Goal: Information Seeking & Learning: Learn about a topic

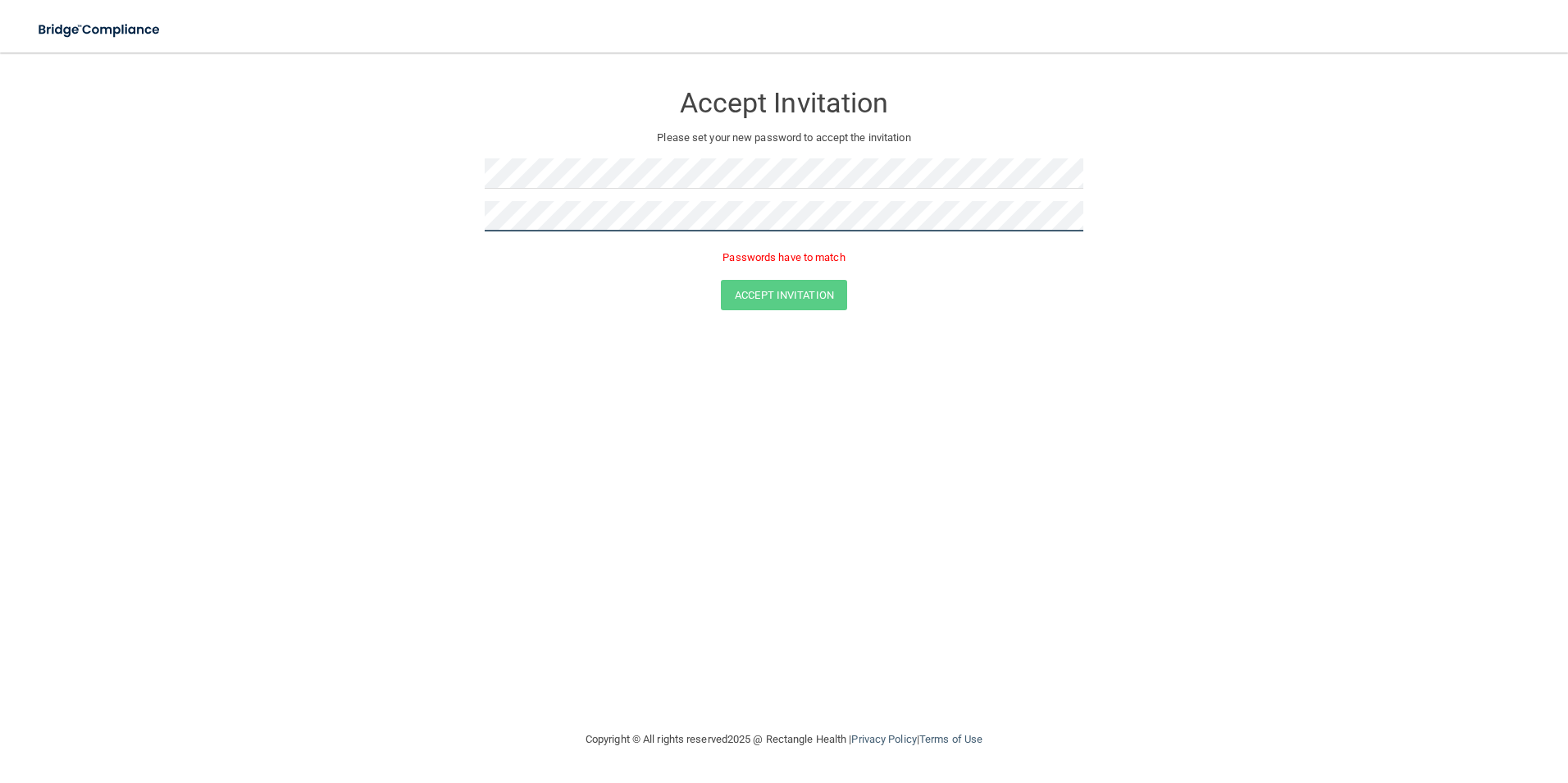
click at [521, 246] on div "Accept Invitation Please set your new password to accept the invitation Passwor…" at bounding box center [784, 174] width 599 height 211
click at [410, 218] on form "Accept Invitation Please set your new password to accept the invitation Passwor…" at bounding box center [784, 199] width 1503 height 261
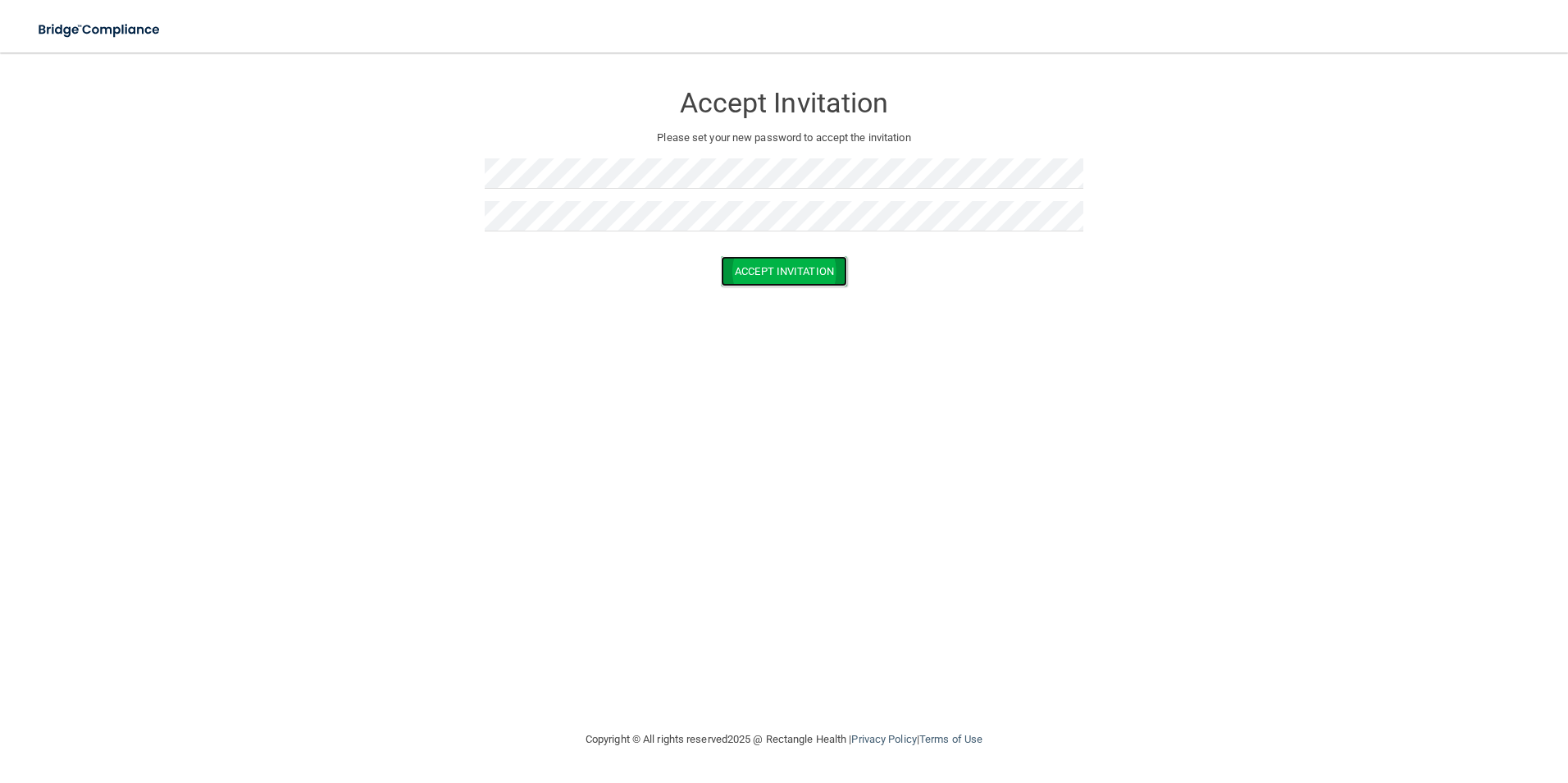
click at [781, 273] on button "Accept Invitation" at bounding box center [784, 271] width 126 height 30
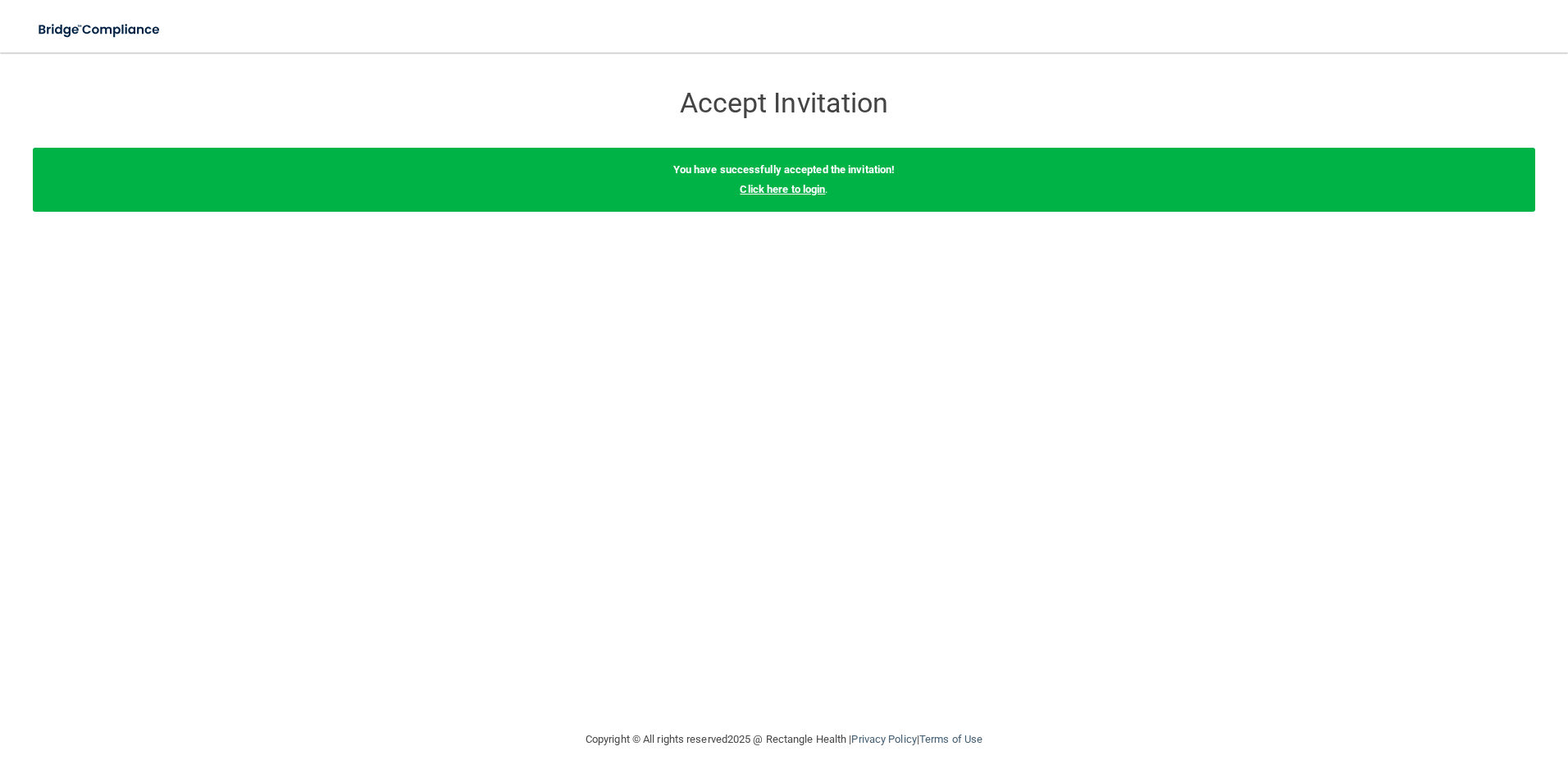
click at [783, 186] on link "Click here to login" at bounding box center [782, 189] width 85 height 12
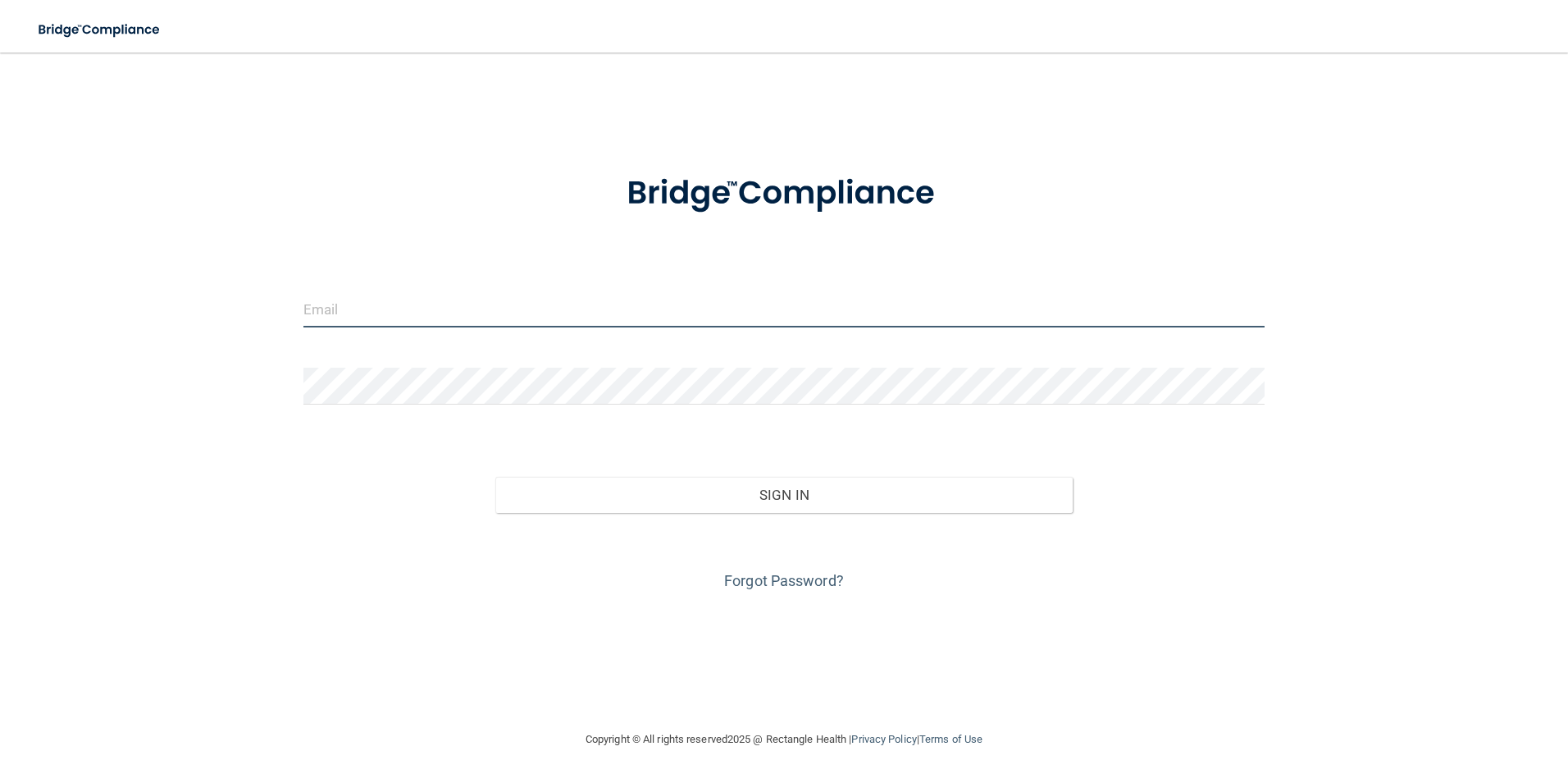
click at [391, 328] on input "email" at bounding box center [784, 309] width 962 height 37
drag, startPoint x: 364, startPoint y: 341, endPoint x: 11, endPoint y: 284, distance: 357.6
click at [40, 340] on div "clinicstaff@okpaininstitute.com Invalid email/password. You don't have permissi…" at bounding box center [784, 390] width 1503 height 644
type input "[EMAIL_ADDRESS][DOMAIN_NAME]"
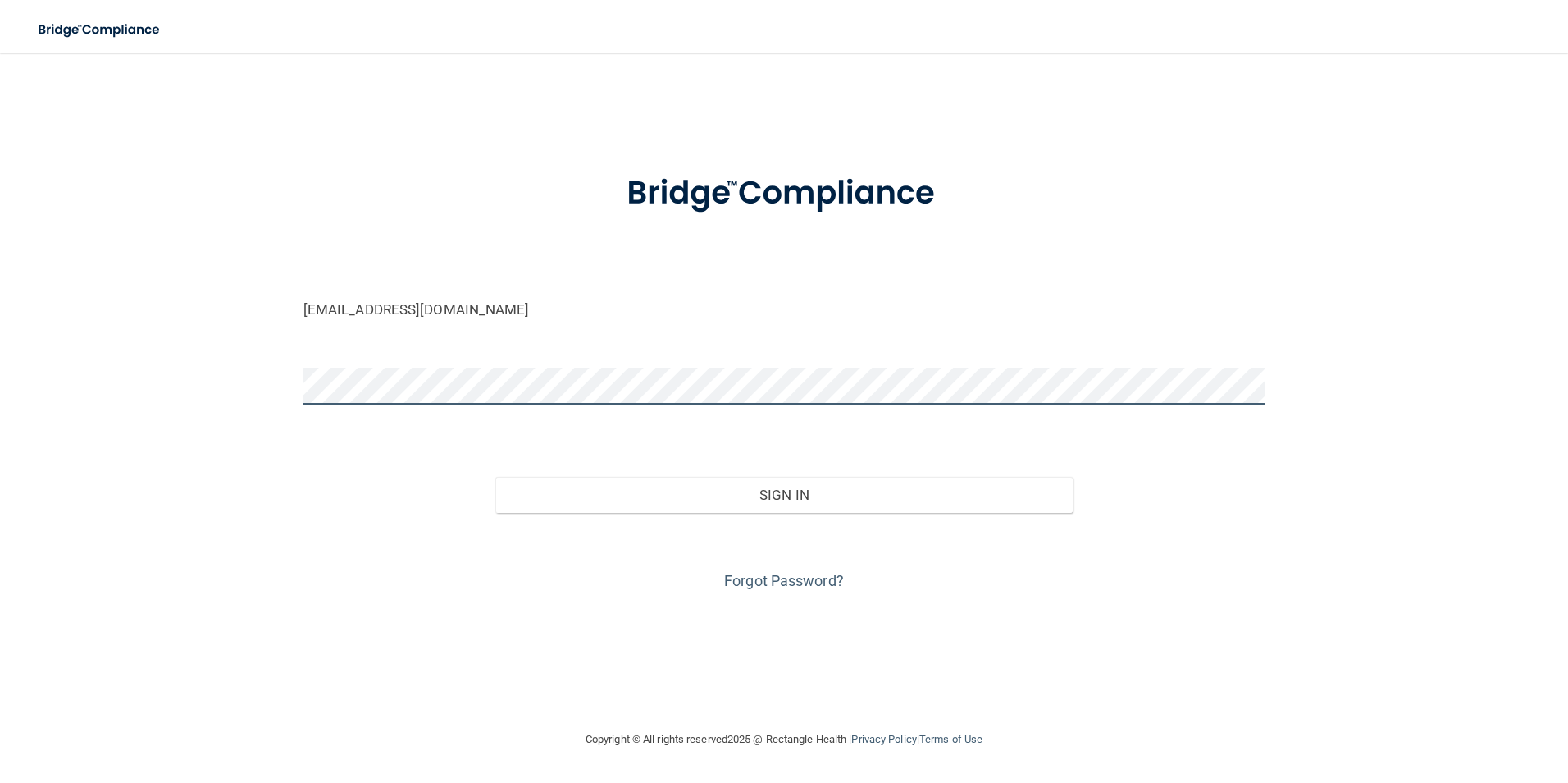
click at [496, 476] on button "Sign In" at bounding box center [784, 494] width 578 height 36
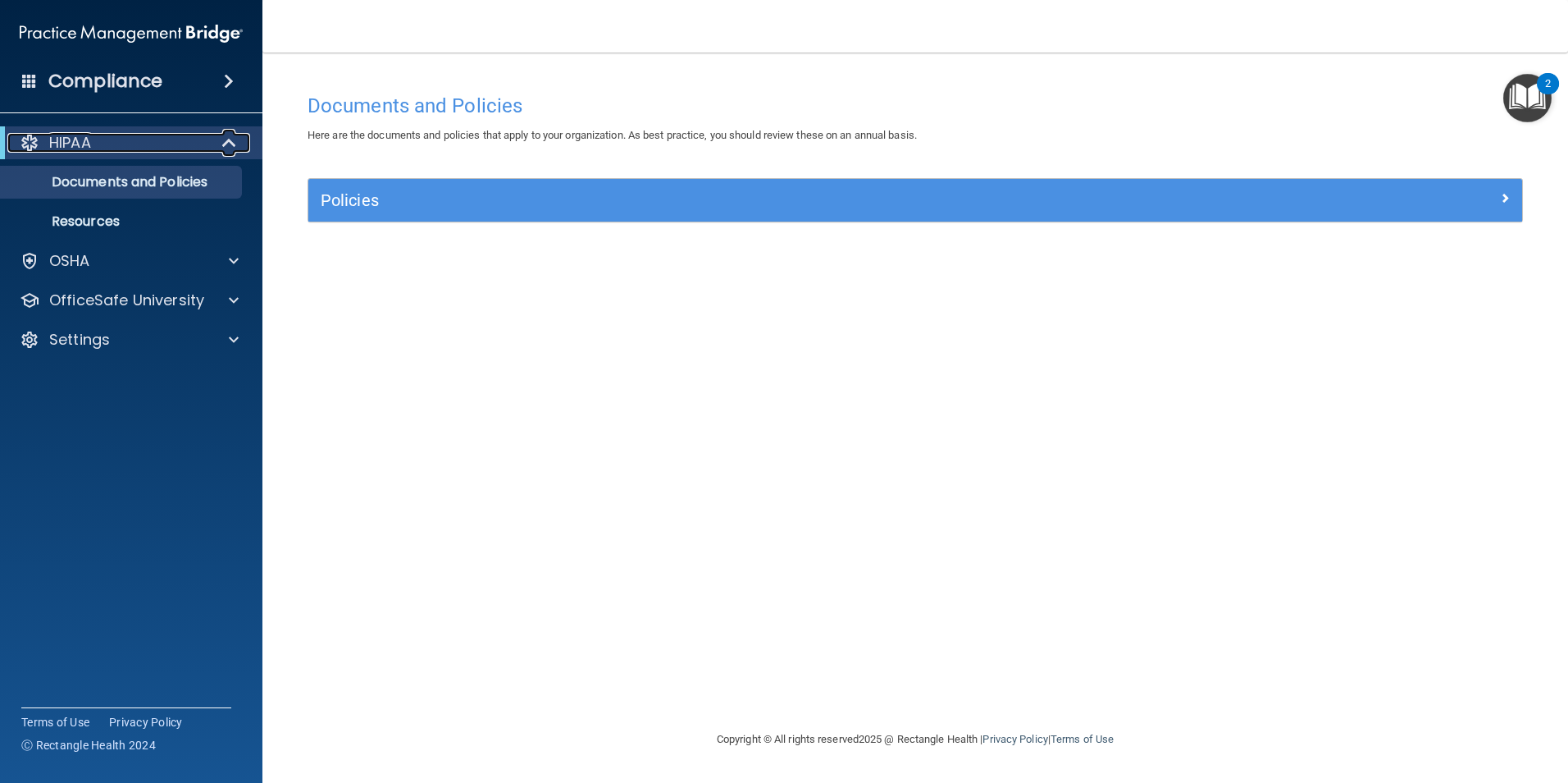
click at [226, 138] on span at bounding box center [231, 143] width 14 height 19
click at [226, 138] on div at bounding box center [230, 143] width 40 height 19
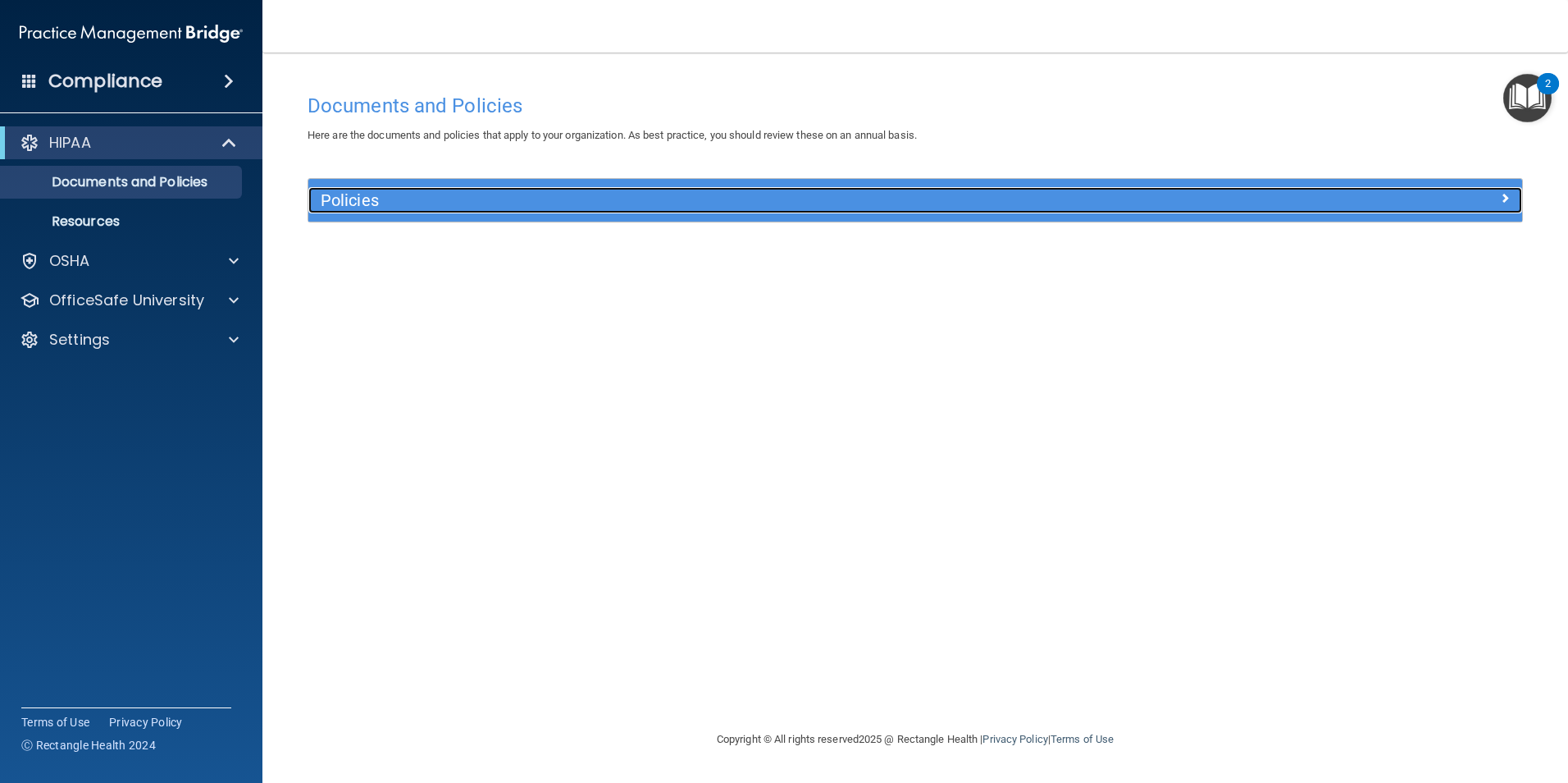
click at [369, 199] on h5 "Policies" at bounding box center [763, 200] width 886 height 18
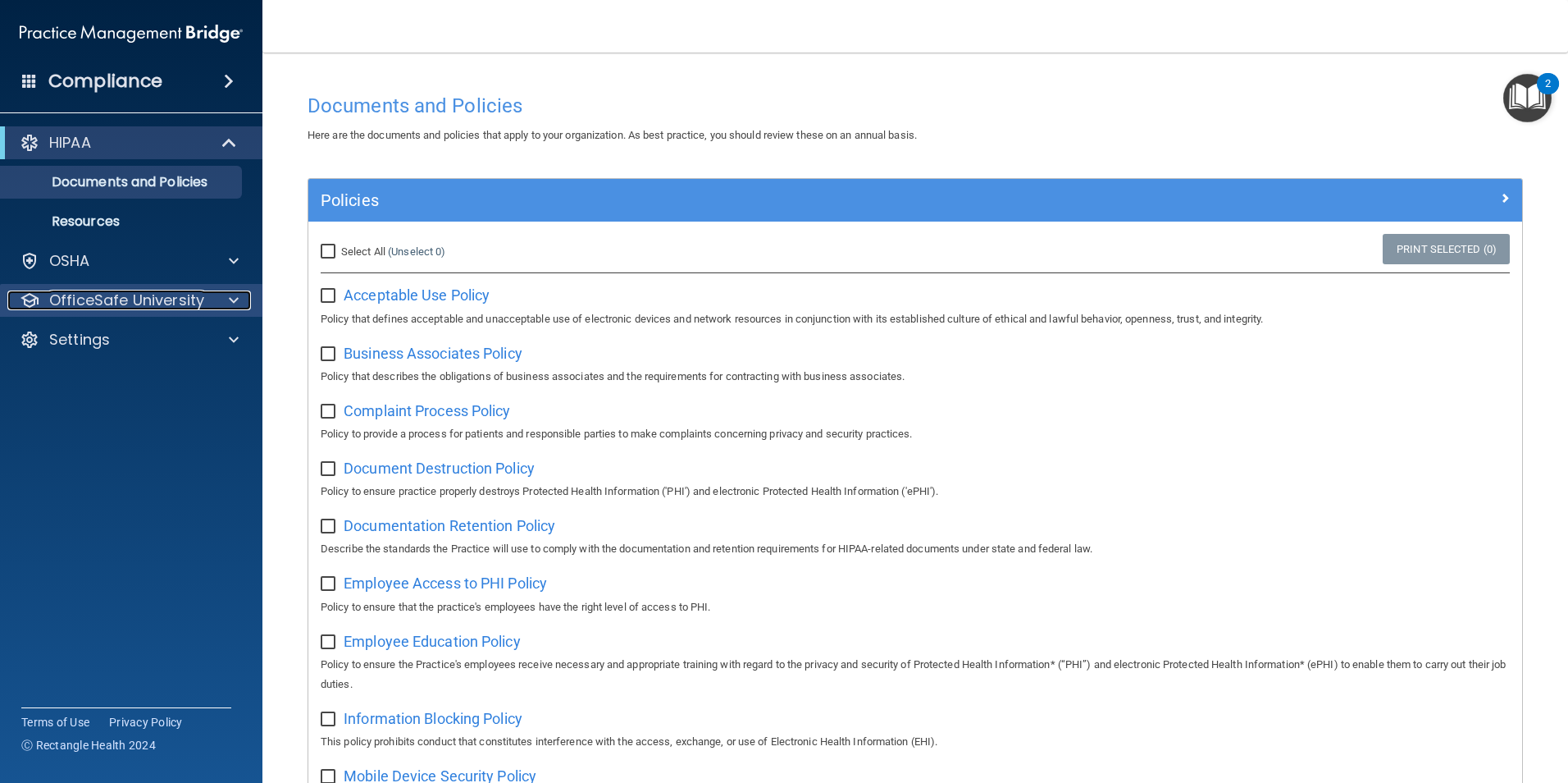
click at [226, 301] on div at bounding box center [231, 300] width 41 height 19
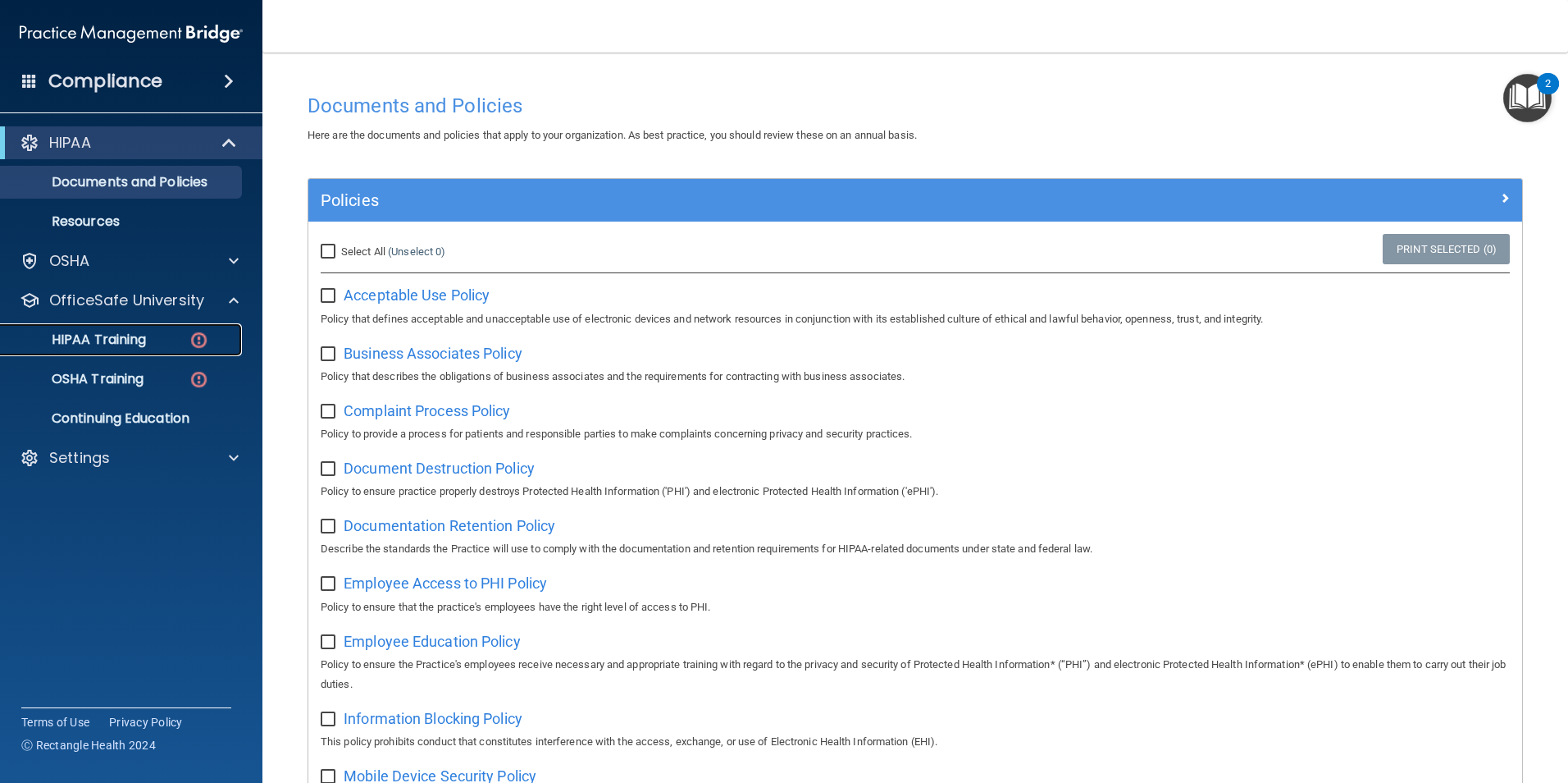
click at [137, 338] on p "HIPAA Training" at bounding box center [78, 339] width 136 height 17
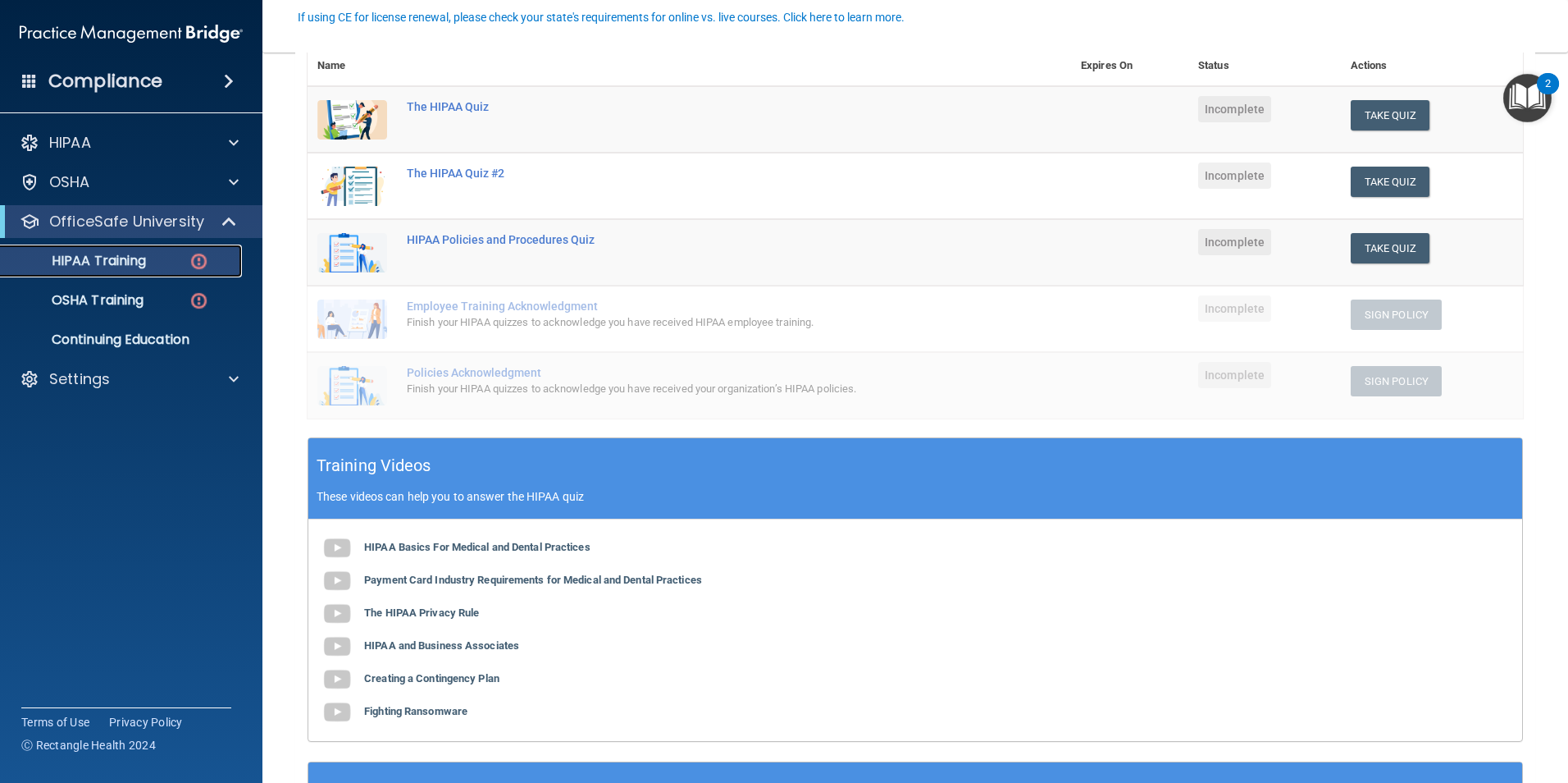
scroll to position [121, 0]
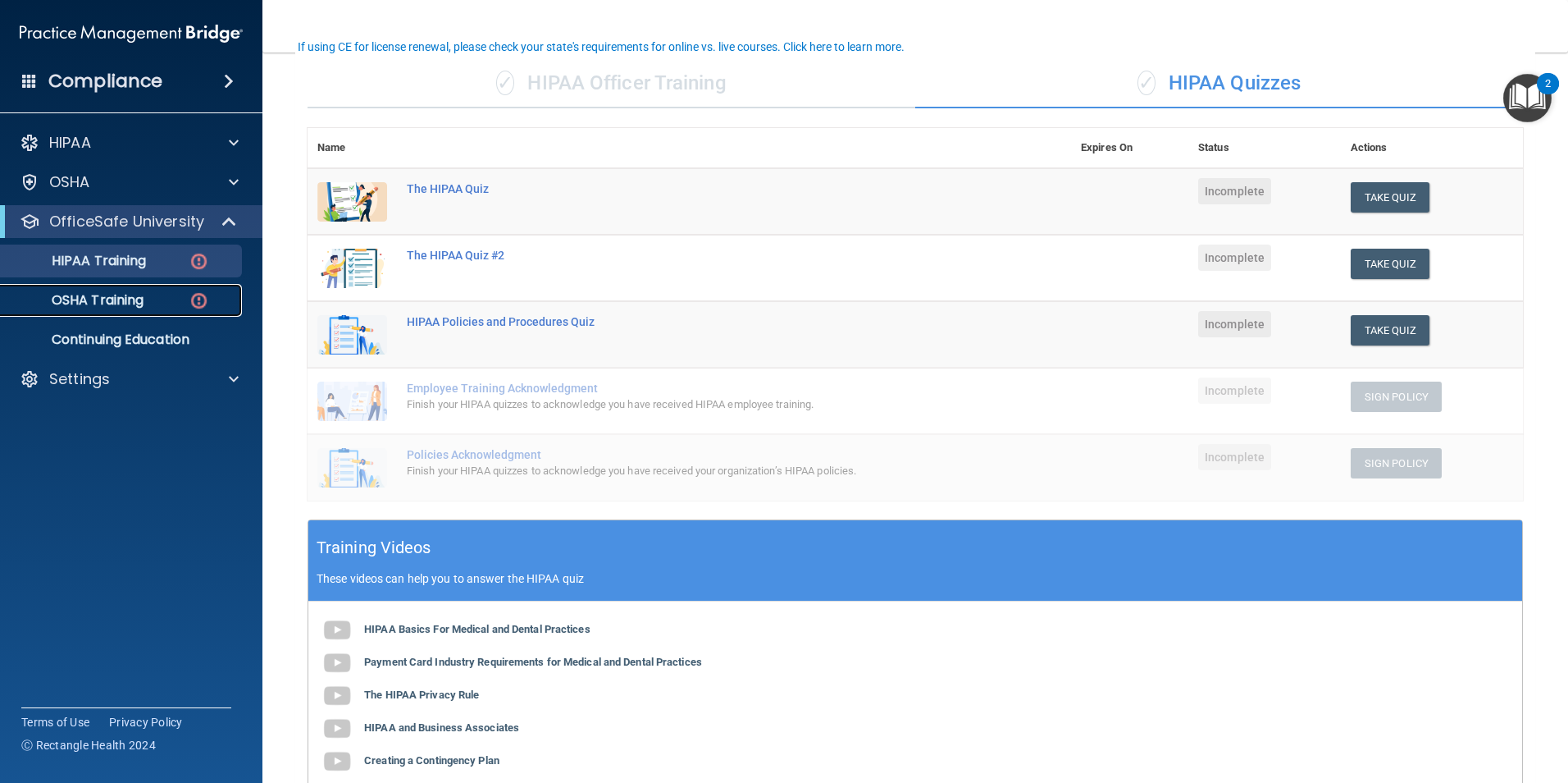
click at [121, 306] on p "OSHA Training" at bounding box center [77, 300] width 133 height 17
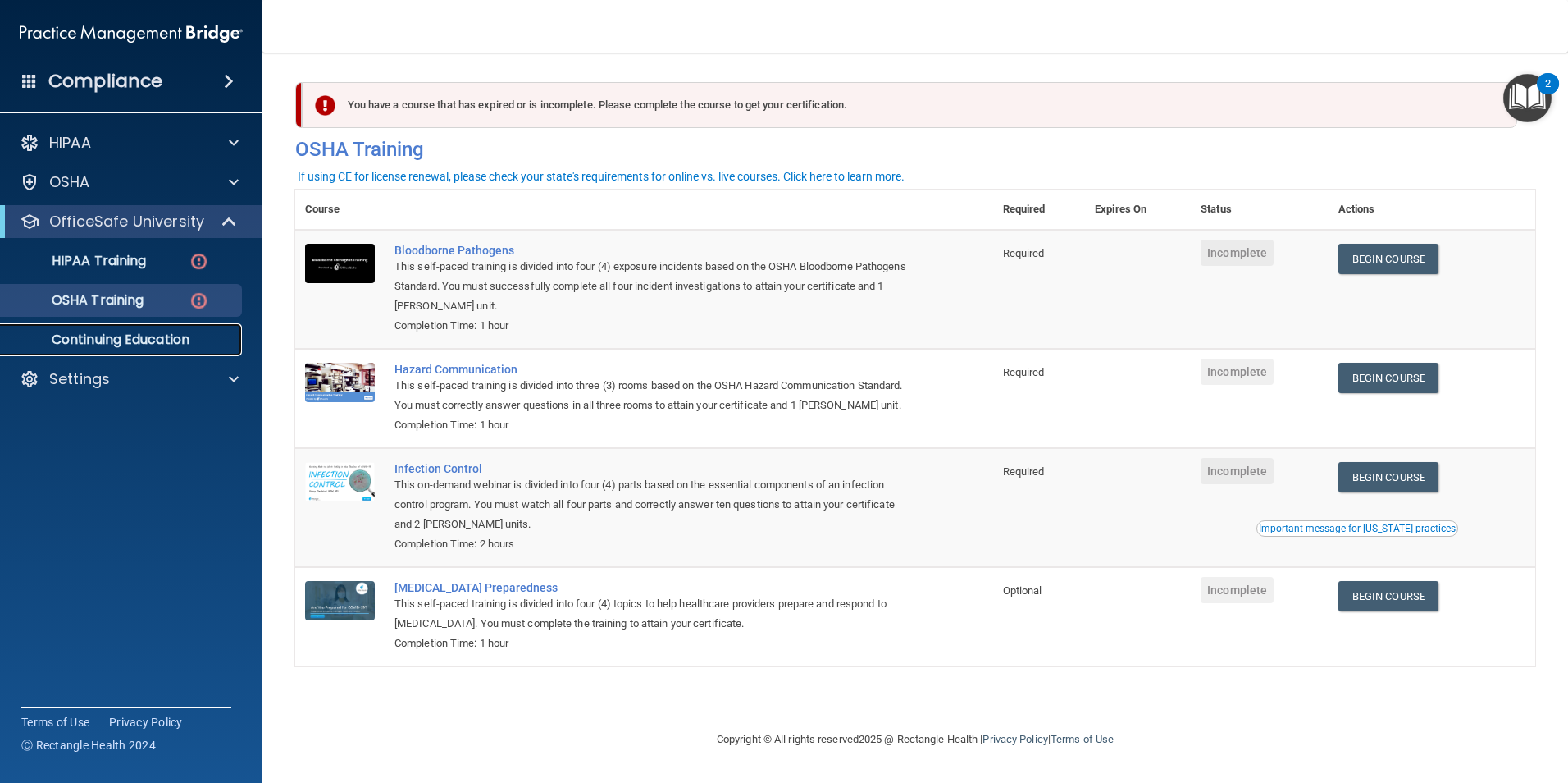
click at [145, 348] on p "Continuing Education" at bounding box center [122, 339] width 224 height 17
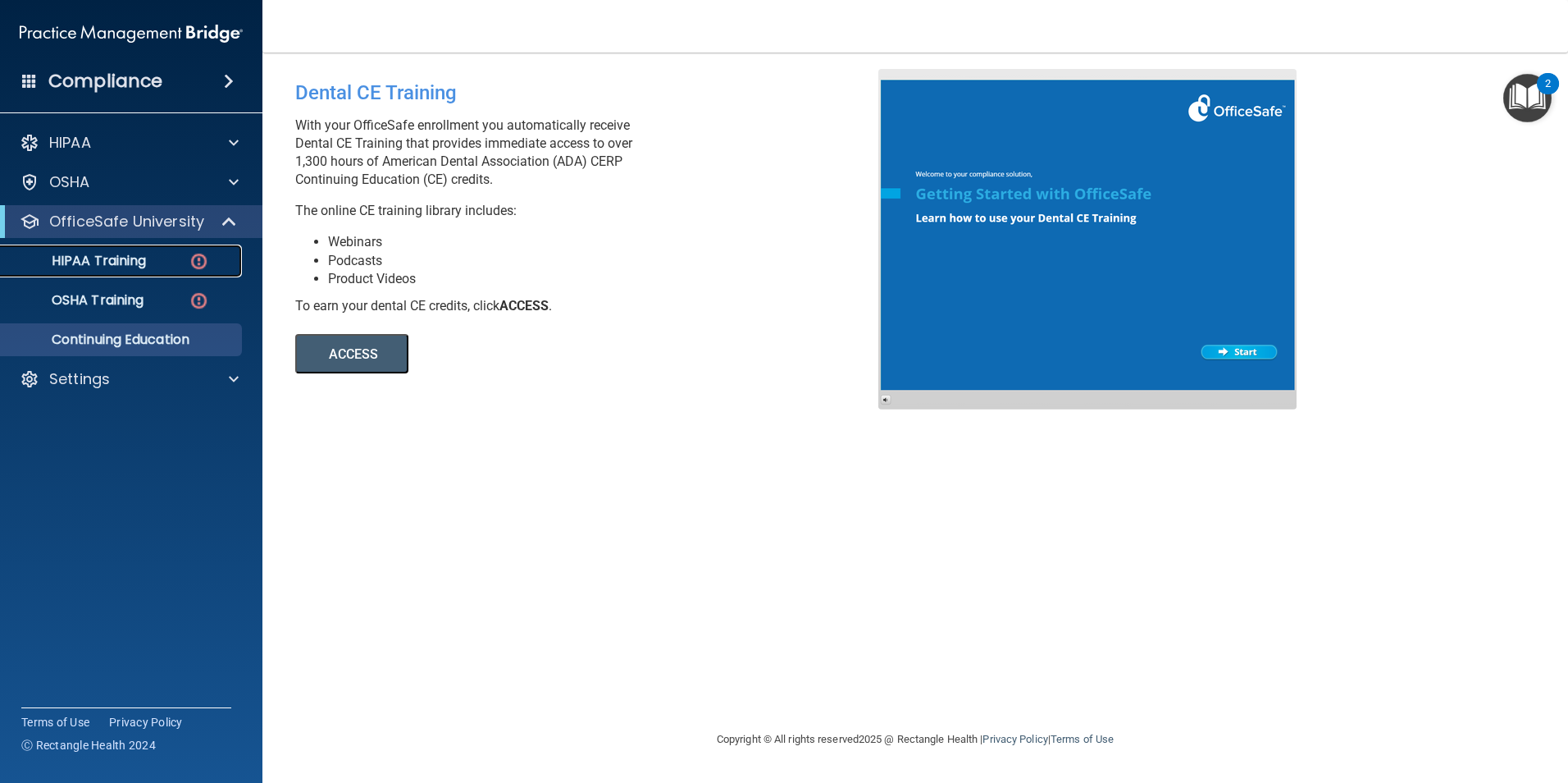
click at [134, 270] on link "HIPAA Training" at bounding box center [112, 261] width 258 height 33
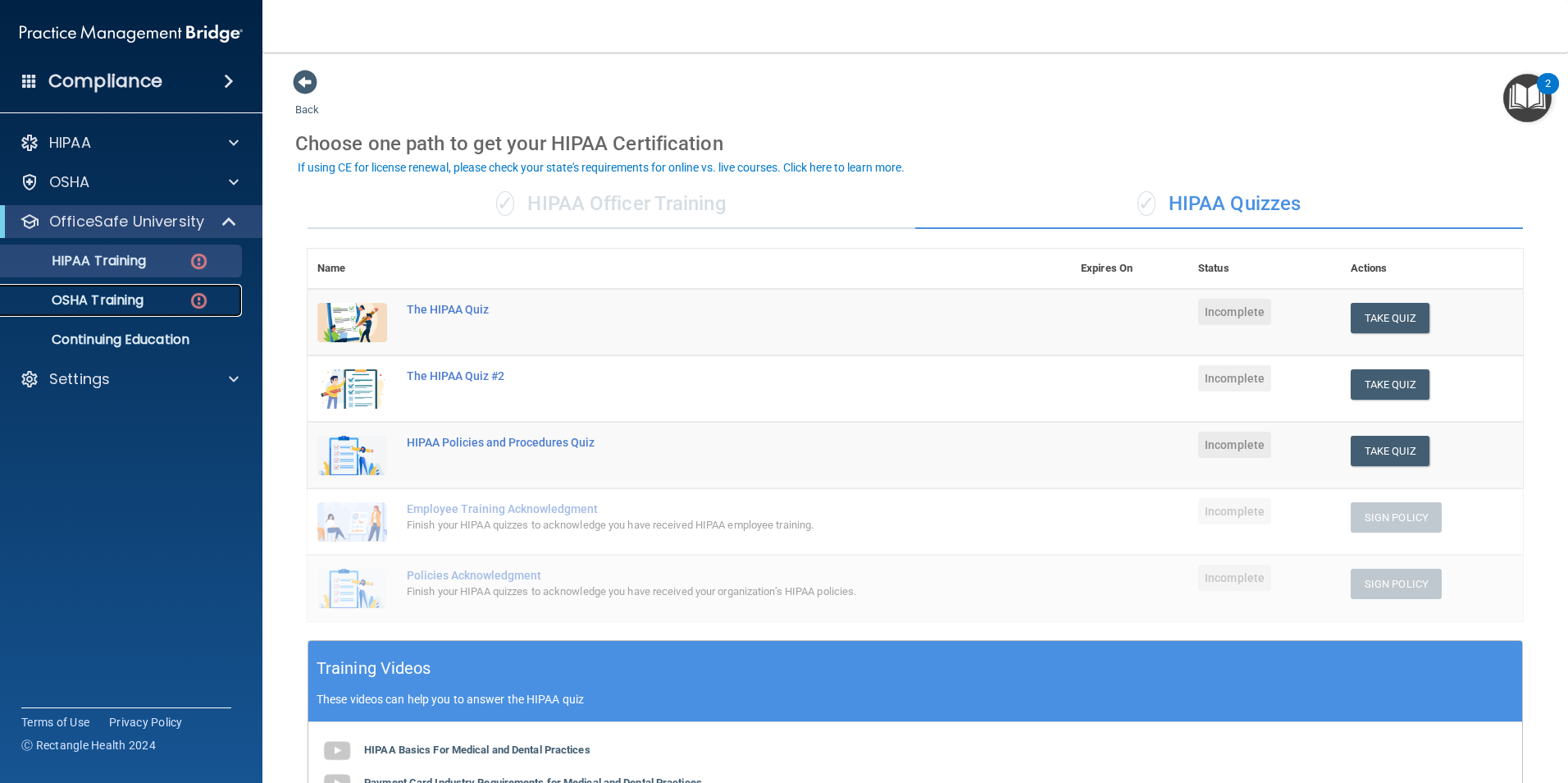
click at [186, 299] on div "OSHA Training" at bounding box center [122, 300] width 224 height 17
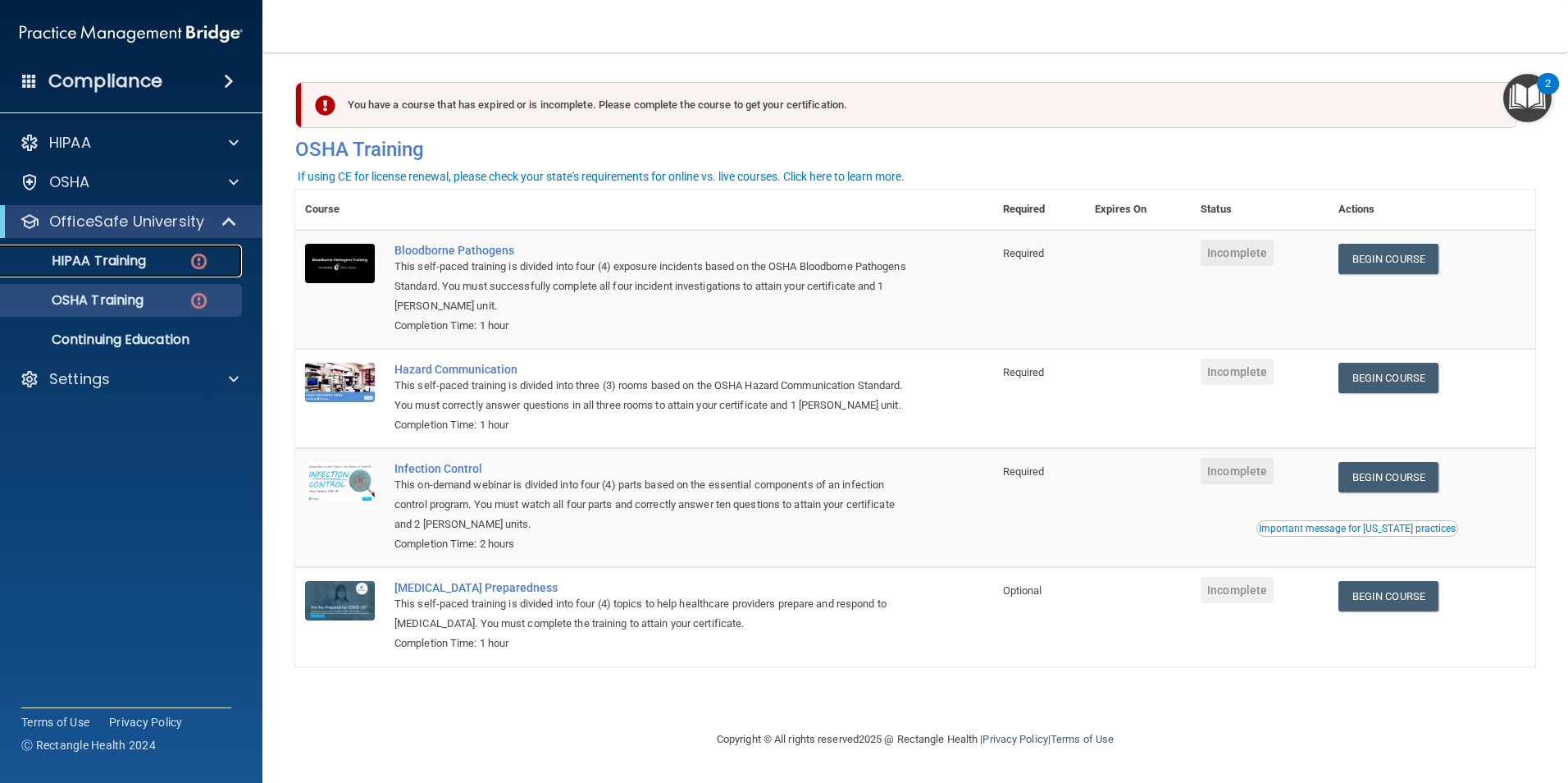
click at [144, 268] on p "HIPAA Training" at bounding box center [78, 261] width 136 height 17
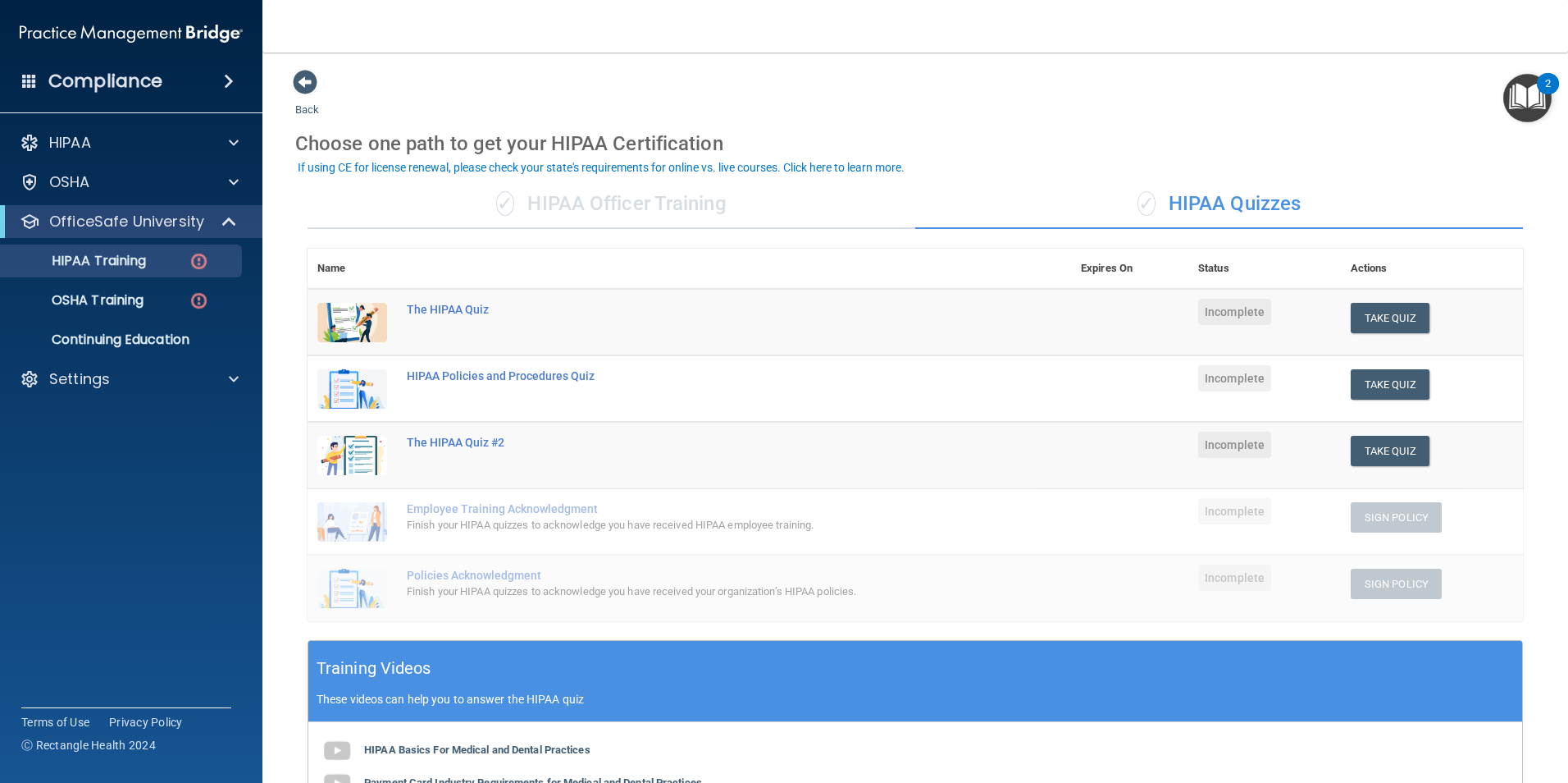
click at [585, 232] on div "✓ HIPAA Officer Training ✓ HIPAA Quizzes Name Expires On Status Actions The HIP…" at bounding box center [915, 625] width 1240 height 917
click at [601, 217] on div "✓ HIPAA Officer Training" at bounding box center [611, 204] width 607 height 49
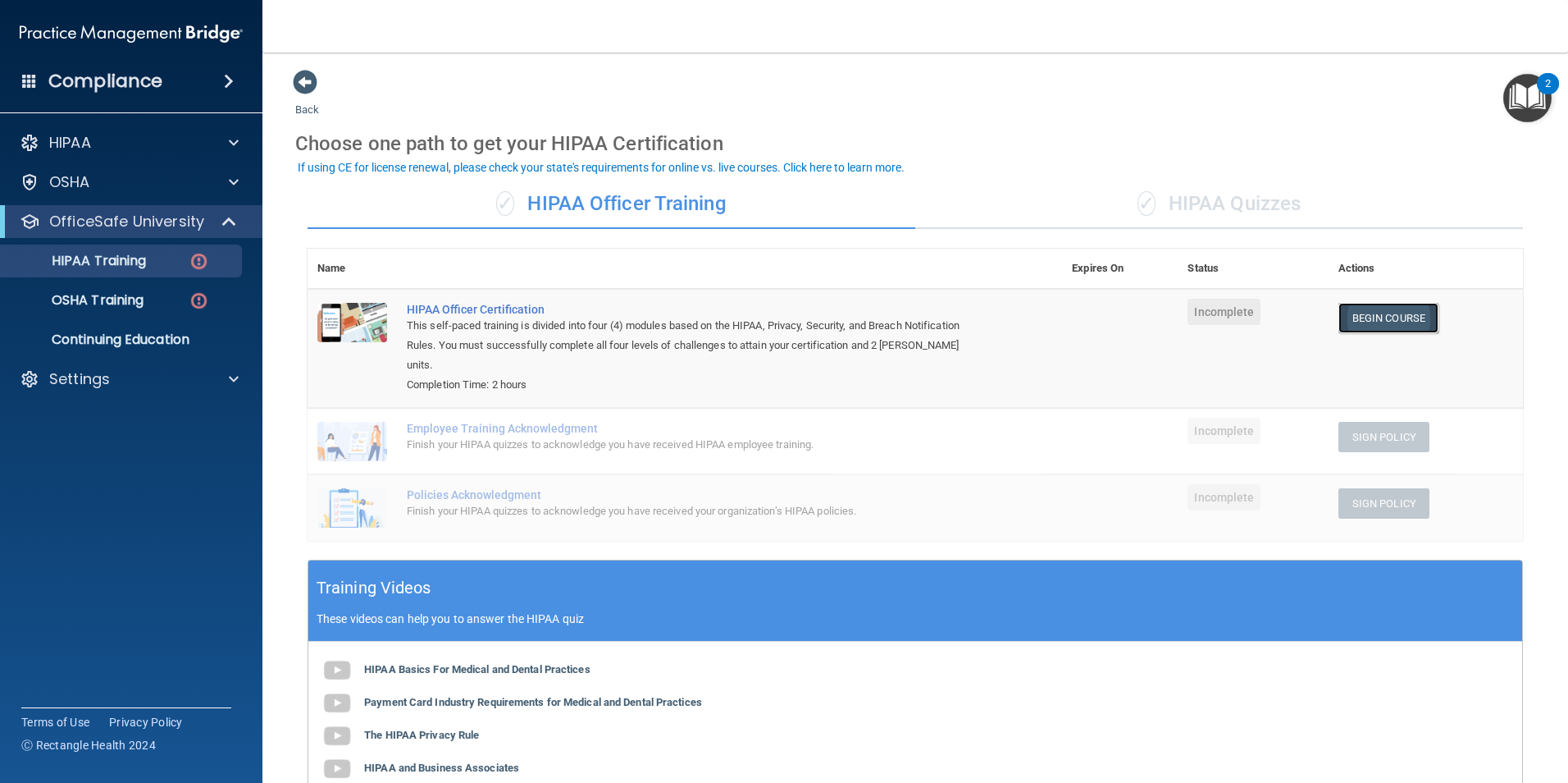
click at [1402, 321] on link "Begin Course" at bounding box center [1388, 318] width 100 height 30
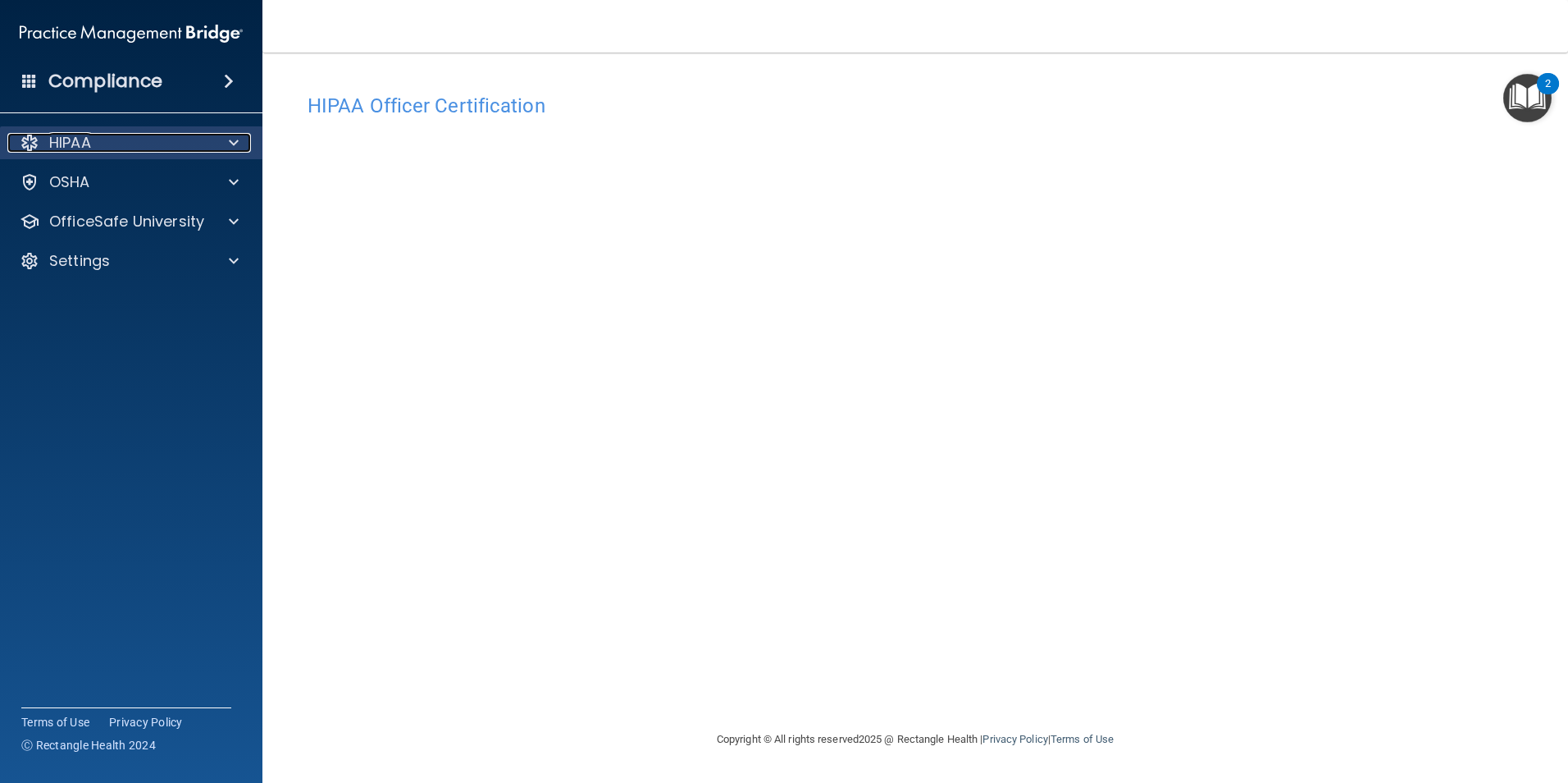
click at [54, 143] on p "HIPAA" at bounding box center [70, 143] width 42 height 19
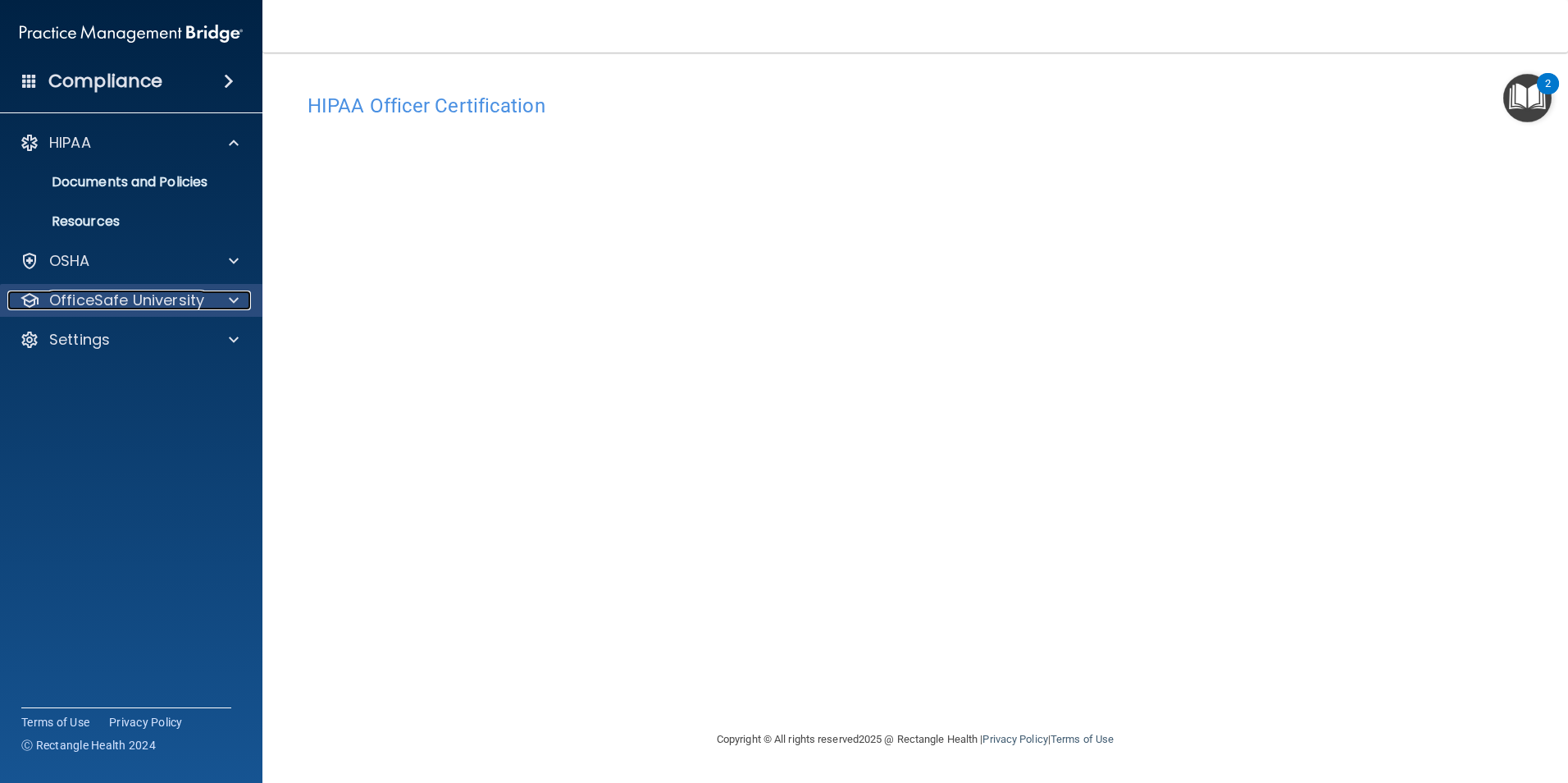
click at [105, 294] on p "OfficeSafe University" at bounding box center [127, 300] width 155 height 19
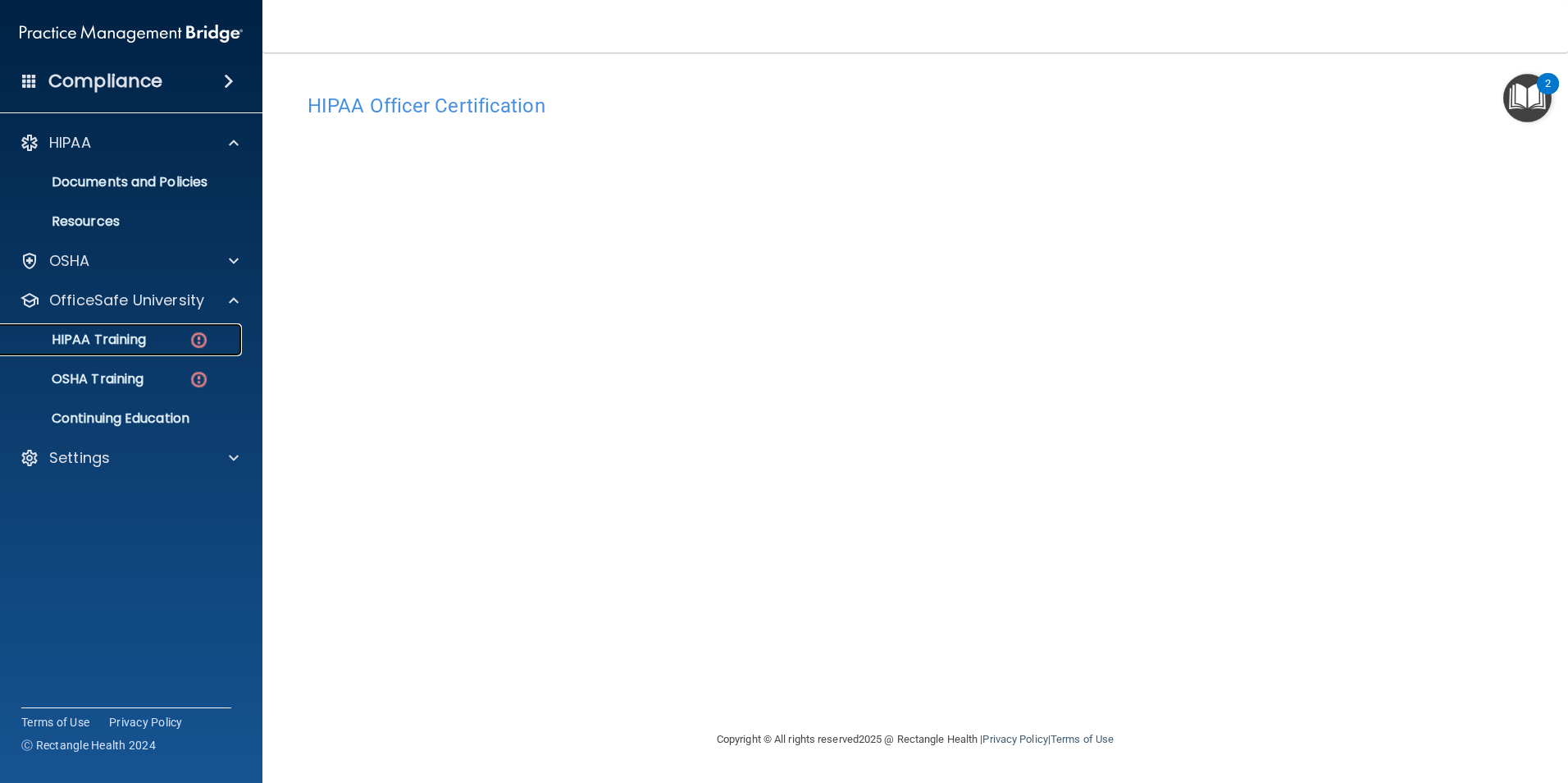
click at [118, 343] on p "HIPAA Training" at bounding box center [78, 339] width 136 height 17
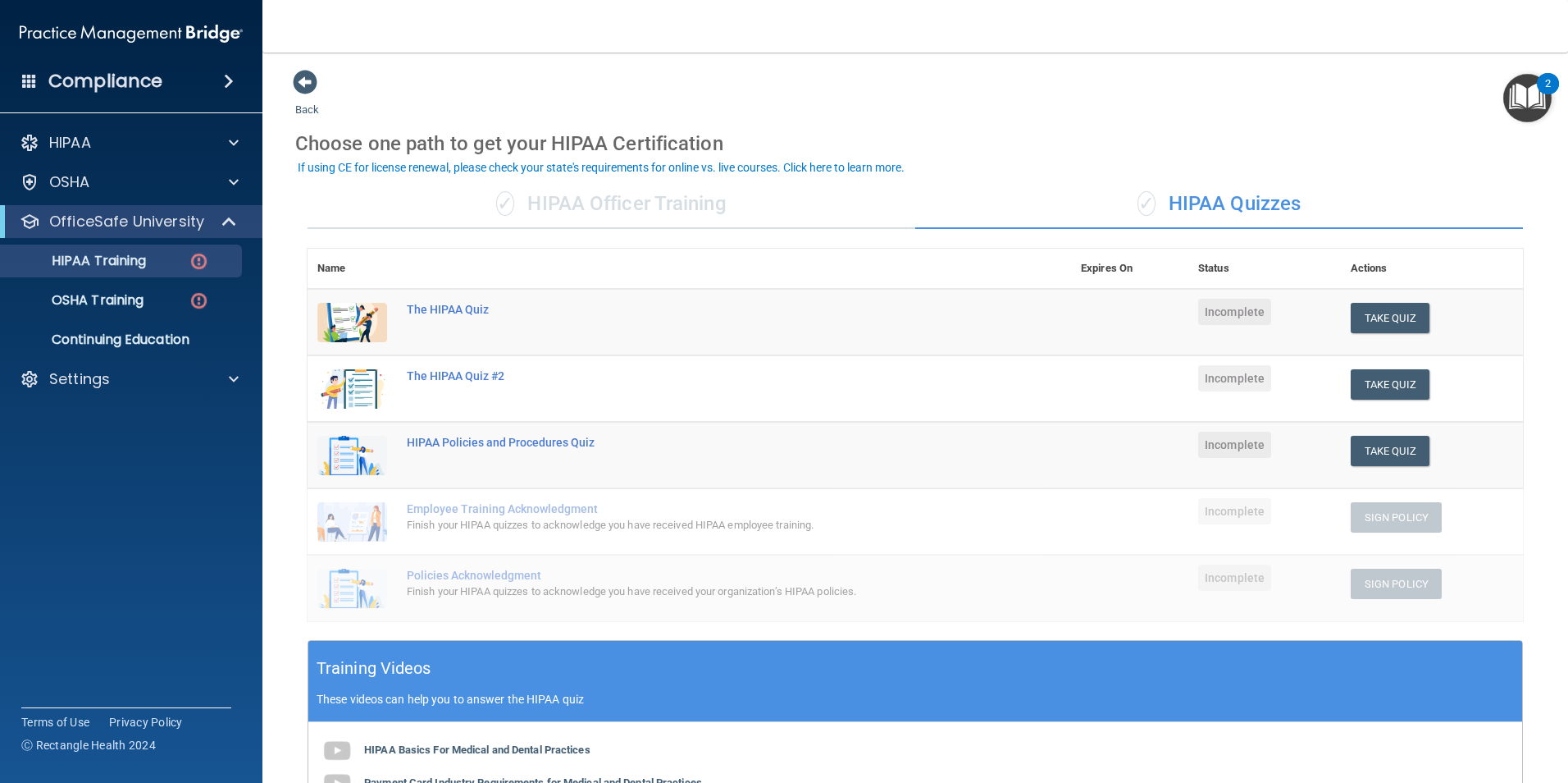
click at [736, 211] on div "✓ HIPAA Officer Training" at bounding box center [611, 204] width 607 height 49
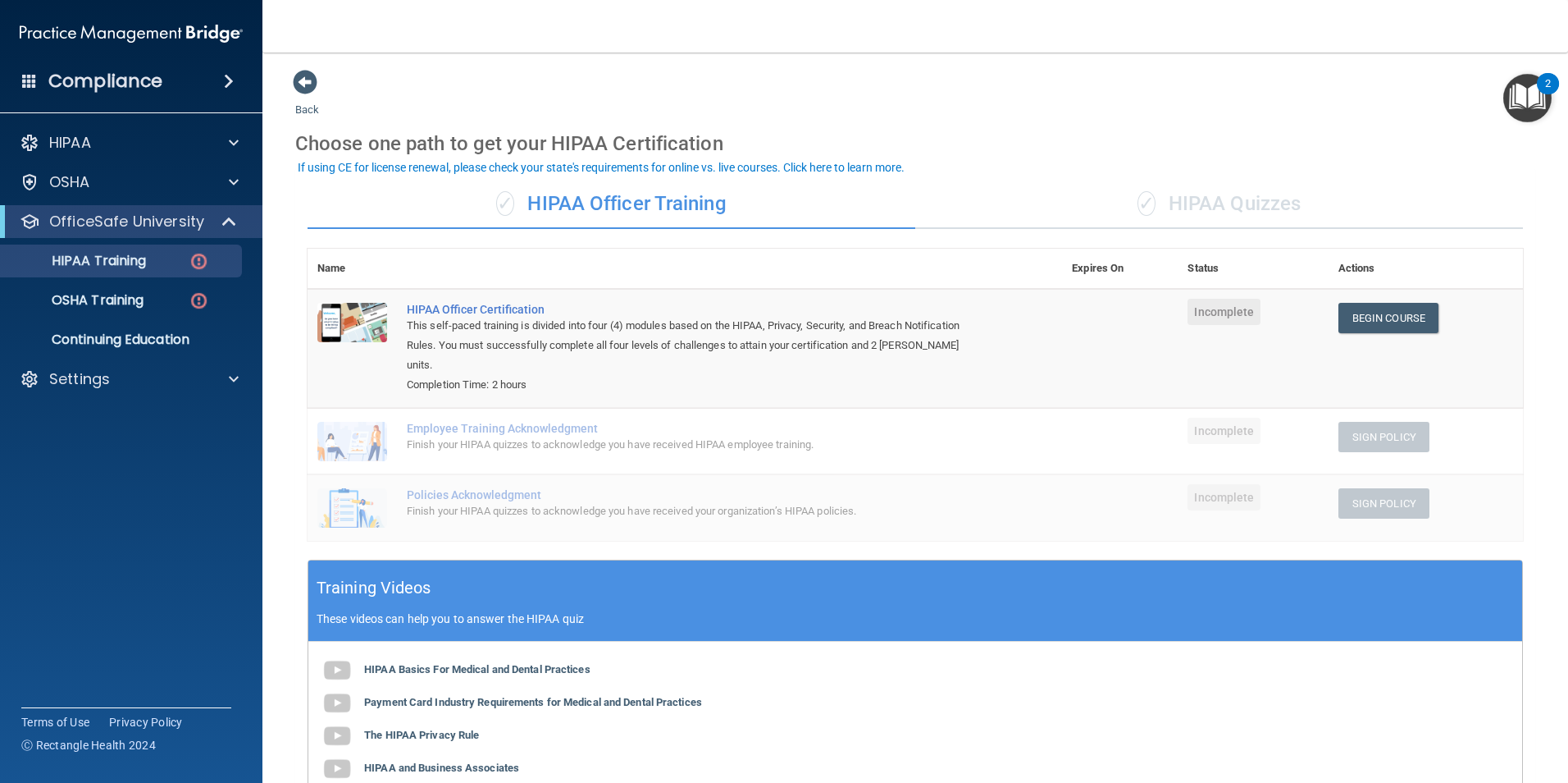
click at [1280, 196] on div "✓ HIPAA Quizzes" at bounding box center [1219, 204] width 607 height 49
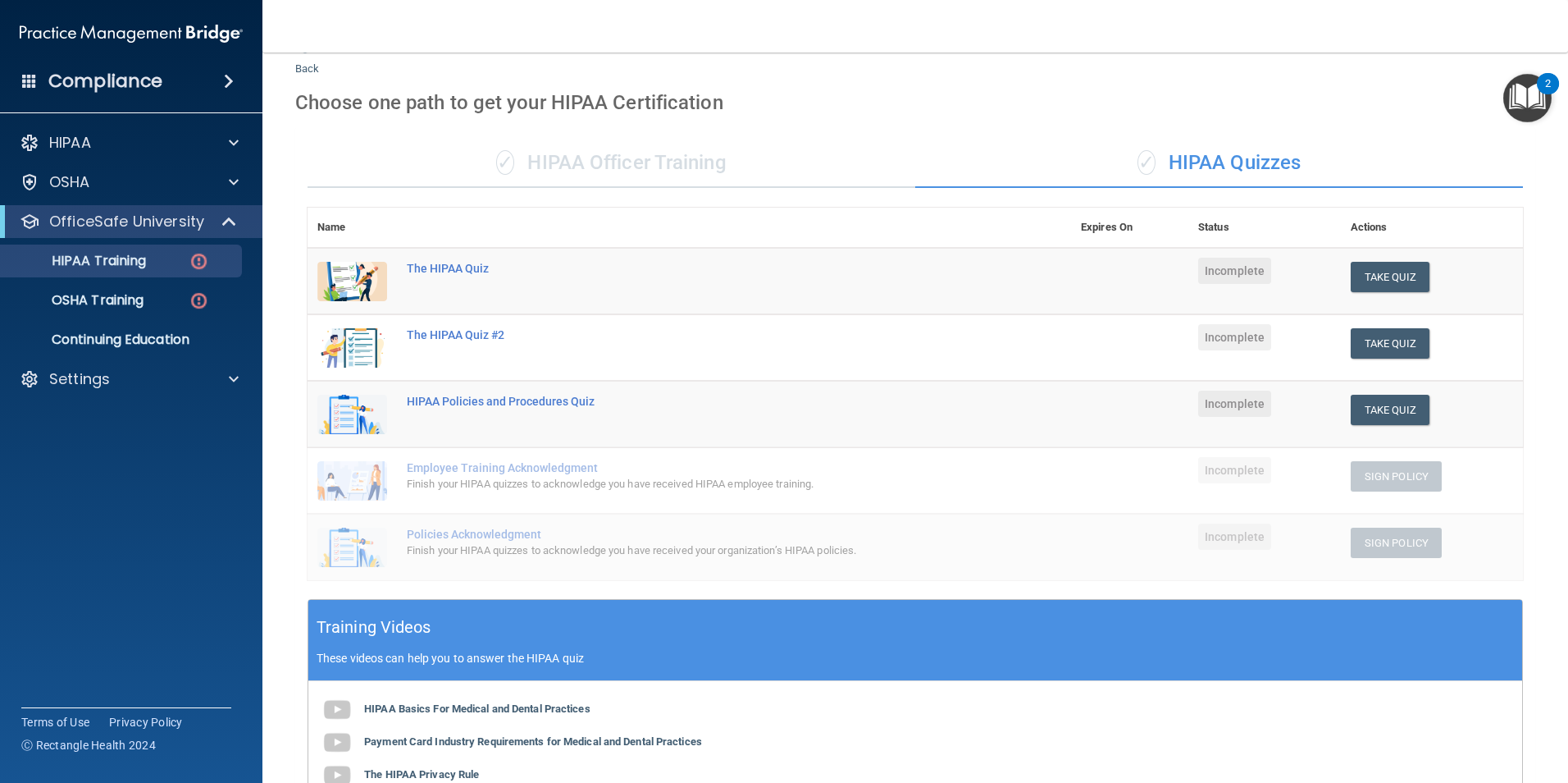
scroll to position [39, 0]
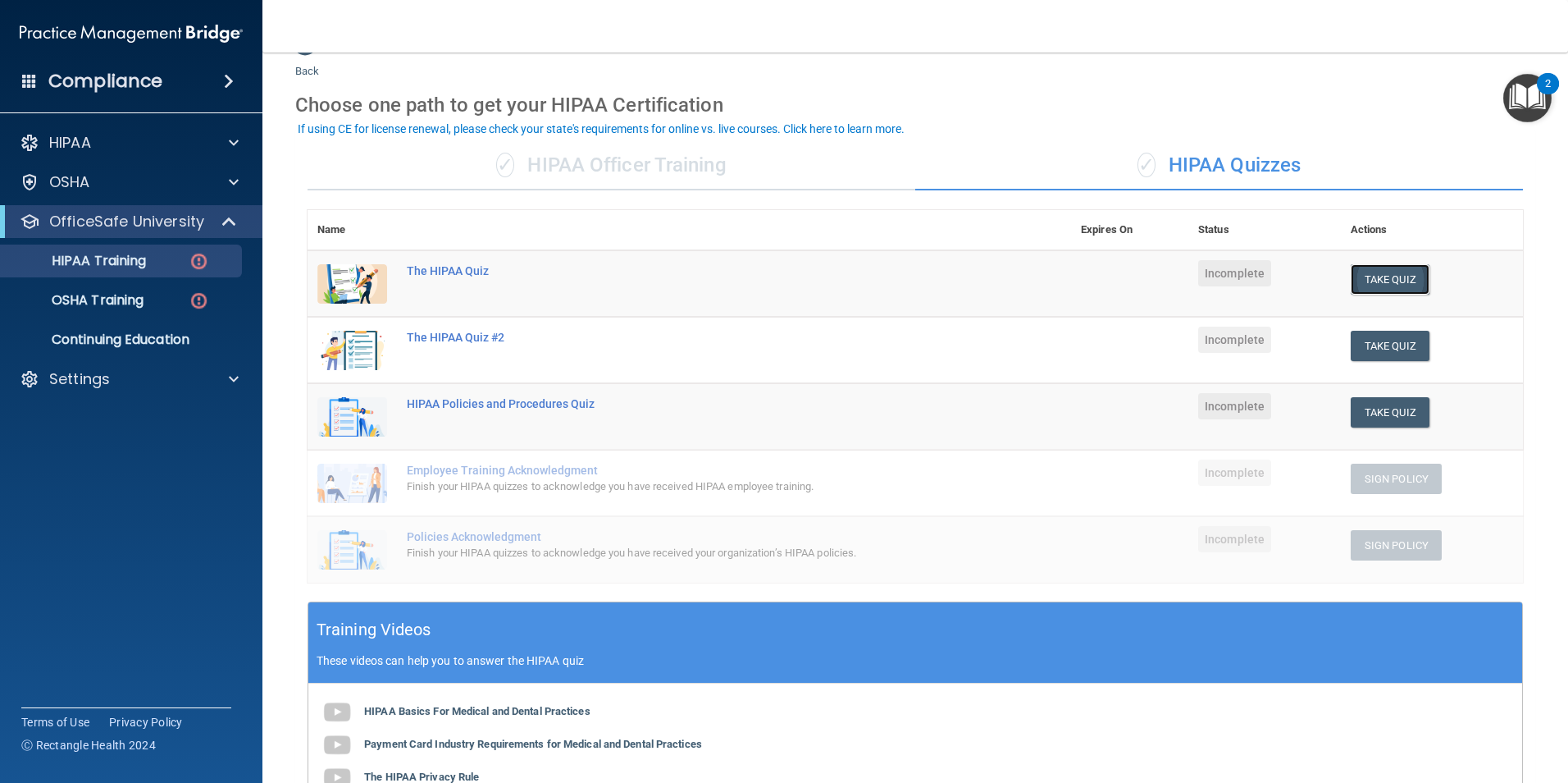
click at [1374, 269] on button "Take Quiz" at bounding box center [1389, 279] width 78 height 30
